Goal: Check status

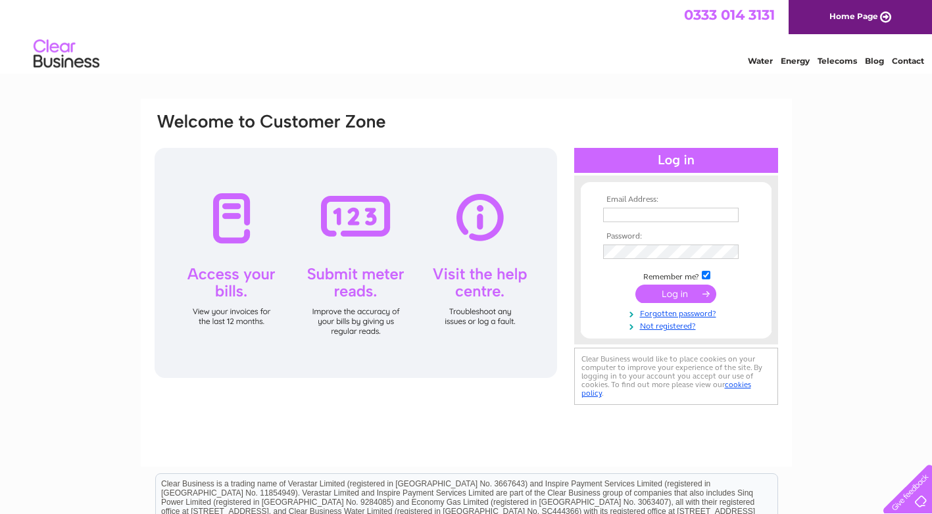
type input "Barbara@tickets-scotland.com"
click at [678, 291] on input "submit" at bounding box center [675, 294] width 81 height 18
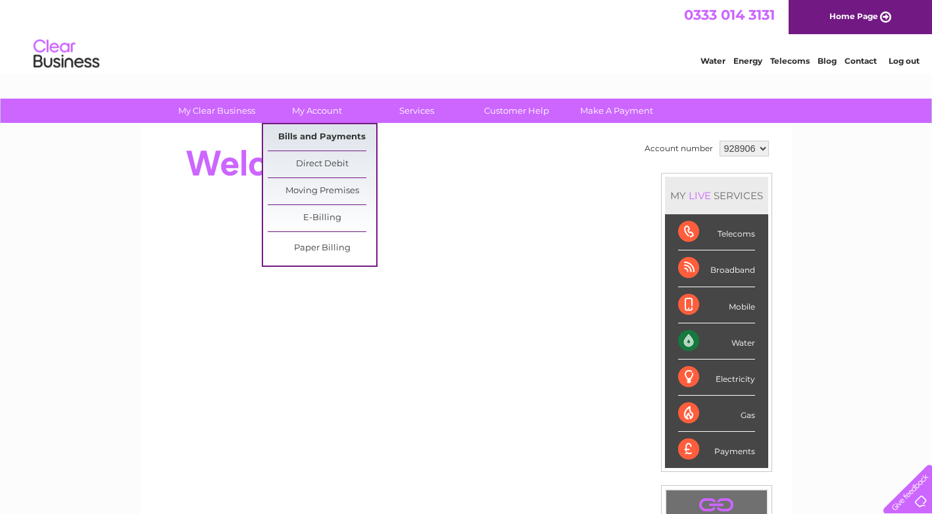
click at [330, 134] on link "Bills and Payments" at bounding box center [322, 137] width 109 height 26
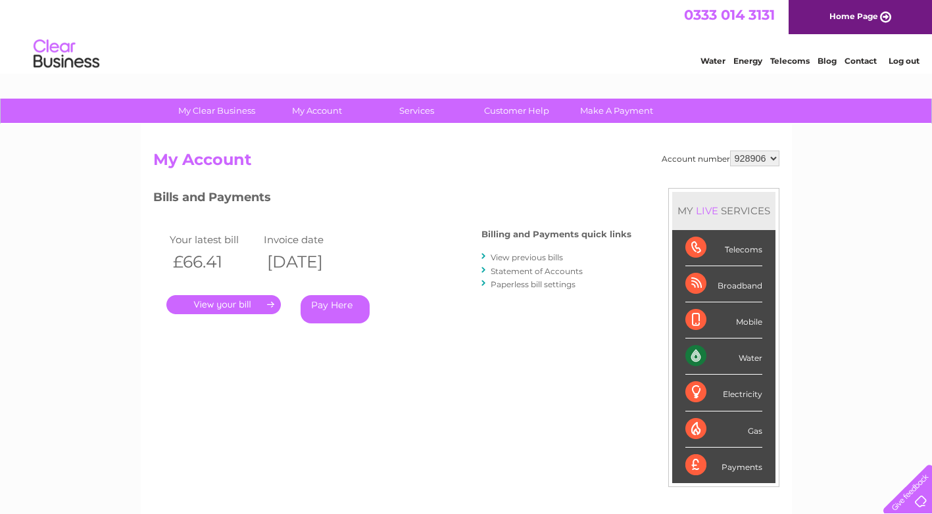
click at [251, 306] on link "." at bounding box center [223, 304] width 114 height 19
